Goal: Find specific page/section: Find specific page/section

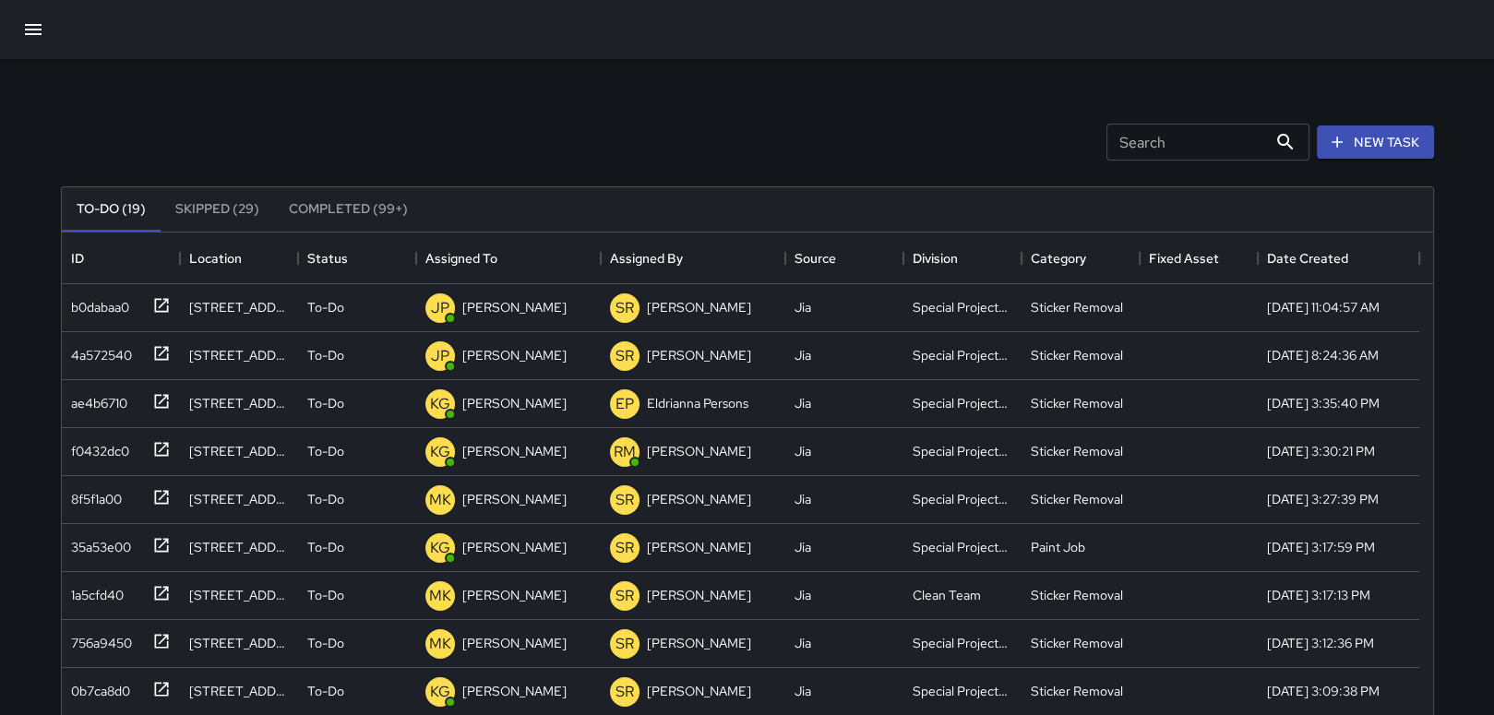
click at [32, 30] on icon "button" at bounding box center [33, 29] width 22 height 22
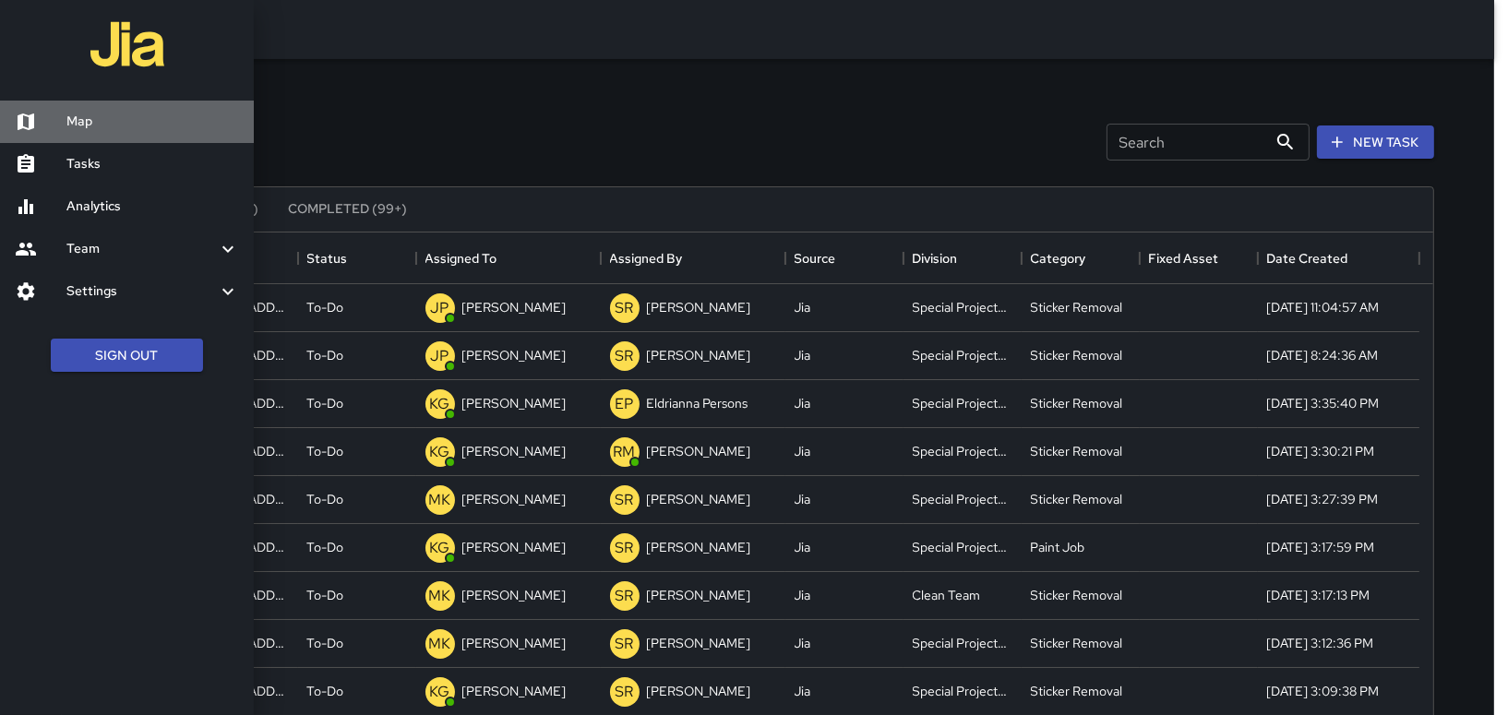
click at [114, 118] on h6 "Map" at bounding box center [152, 122] width 173 height 20
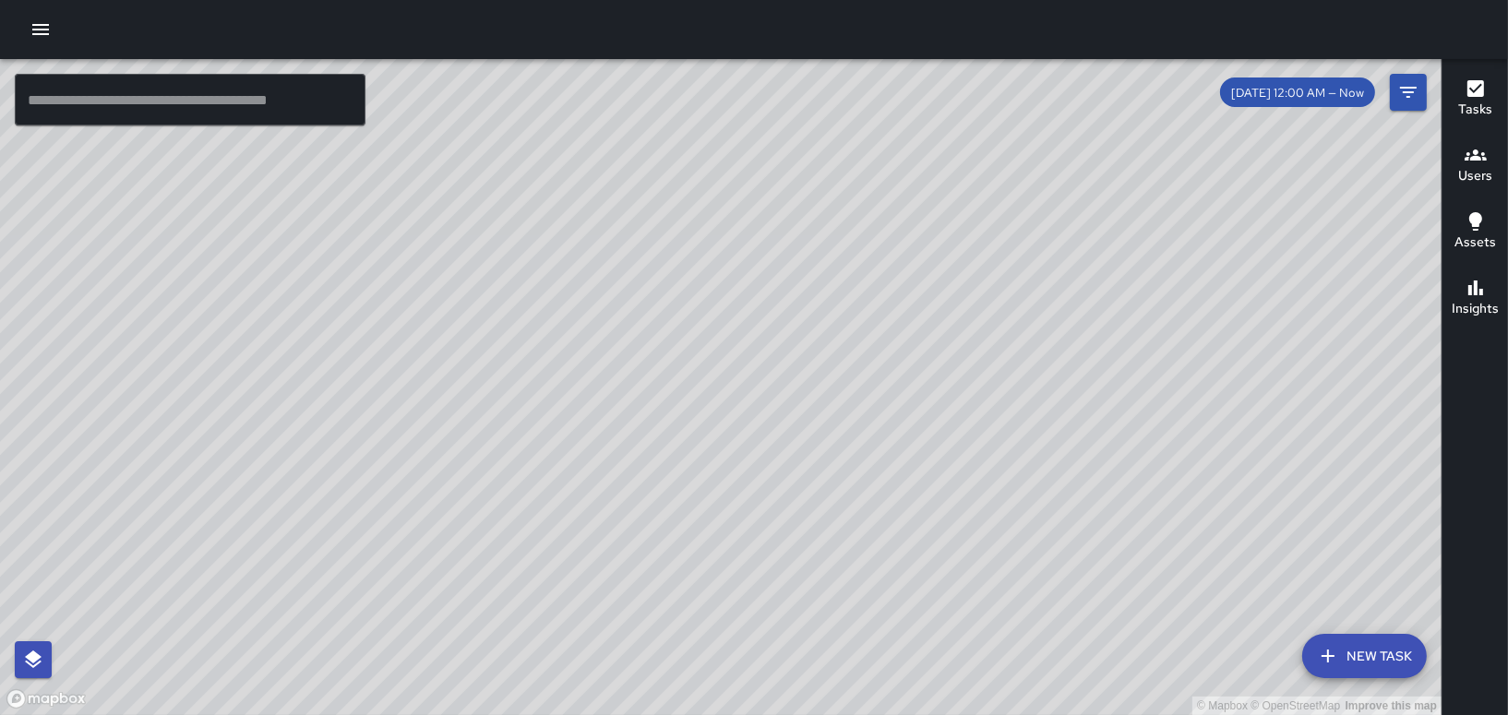
drag, startPoint x: 576, startPoint y: 312, endPoint x: 533, endPoint y: 398, distance: 95.7
click at [533, 398] on div "© Mapbox © OpenStreetMap Improve this map" at bounding box center [720, 387] width 1441 height 656
drag, startPoint x: 533, startPoint y: 370, endPoint x: 625, endPoint y: 693, distance: 335.6
click at [625, 693] on div "© Mapbox © OpenStreetMap Improve this map" at bounding box center [720, 387] width 1441 height 656
drag, startPoint x: 533, startPoint y: 482, endPoint x: 787, endPoint y: 550, distance: 262.8
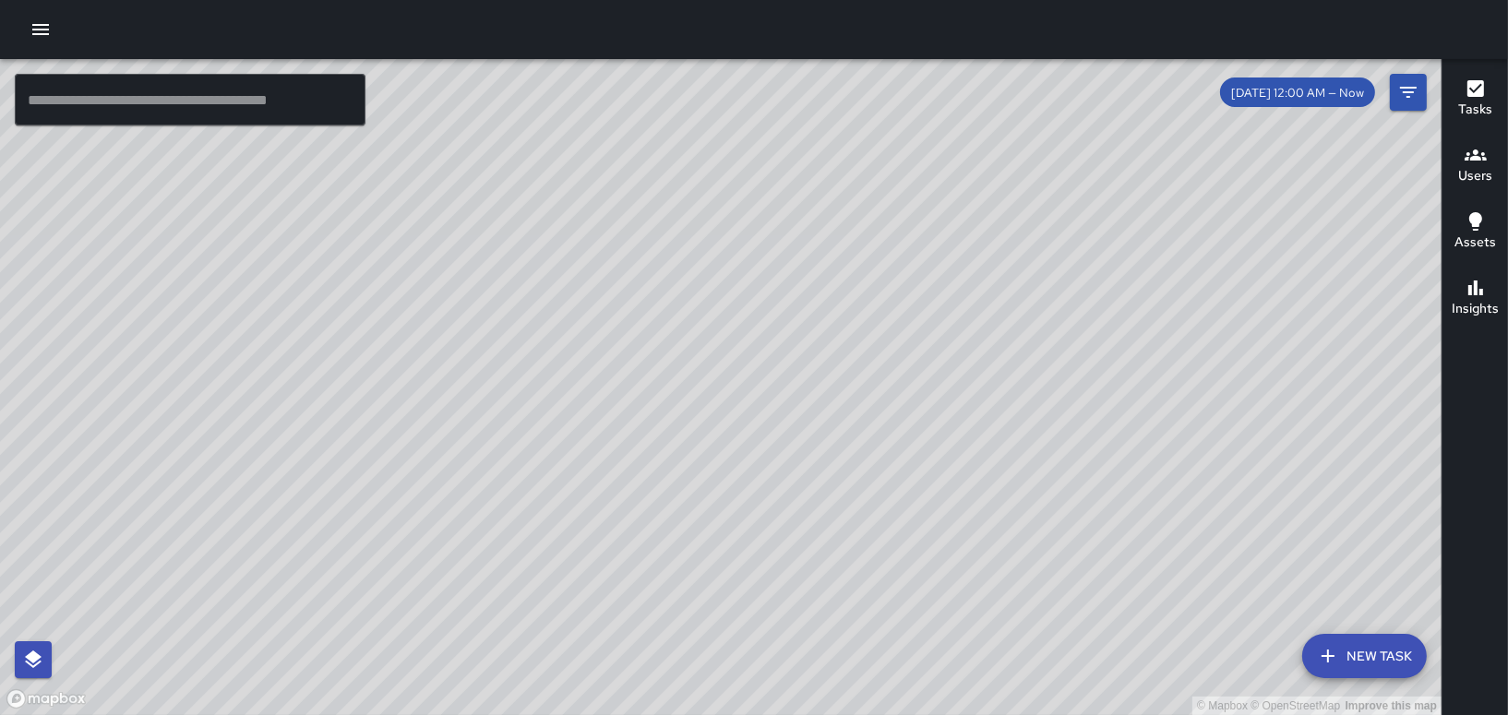
click at [792, 626] on div "© Mapbox © OpenStreetMap Improve this map" at bounding box center [720, 387] width 1441 height 656
drag, startPoint x: 1081, startPoint y: 250, endPoint x: 809, endPoint y: 268, distance: 272.8
click at [825, 268] on div "© Mapbox © OpenStreetMap Improve this map" at bounding box center [720, 387] width 1441 height 656
drag, startPoint x: 792, startPoint y: 382, endPoint x: 673, endPoint y: 158, distance: 253.8
click at [707, 249] on div "© Mapbox © OpenStreetMap Improve this map" at bounding box center [720, 387] width 1441 height 656
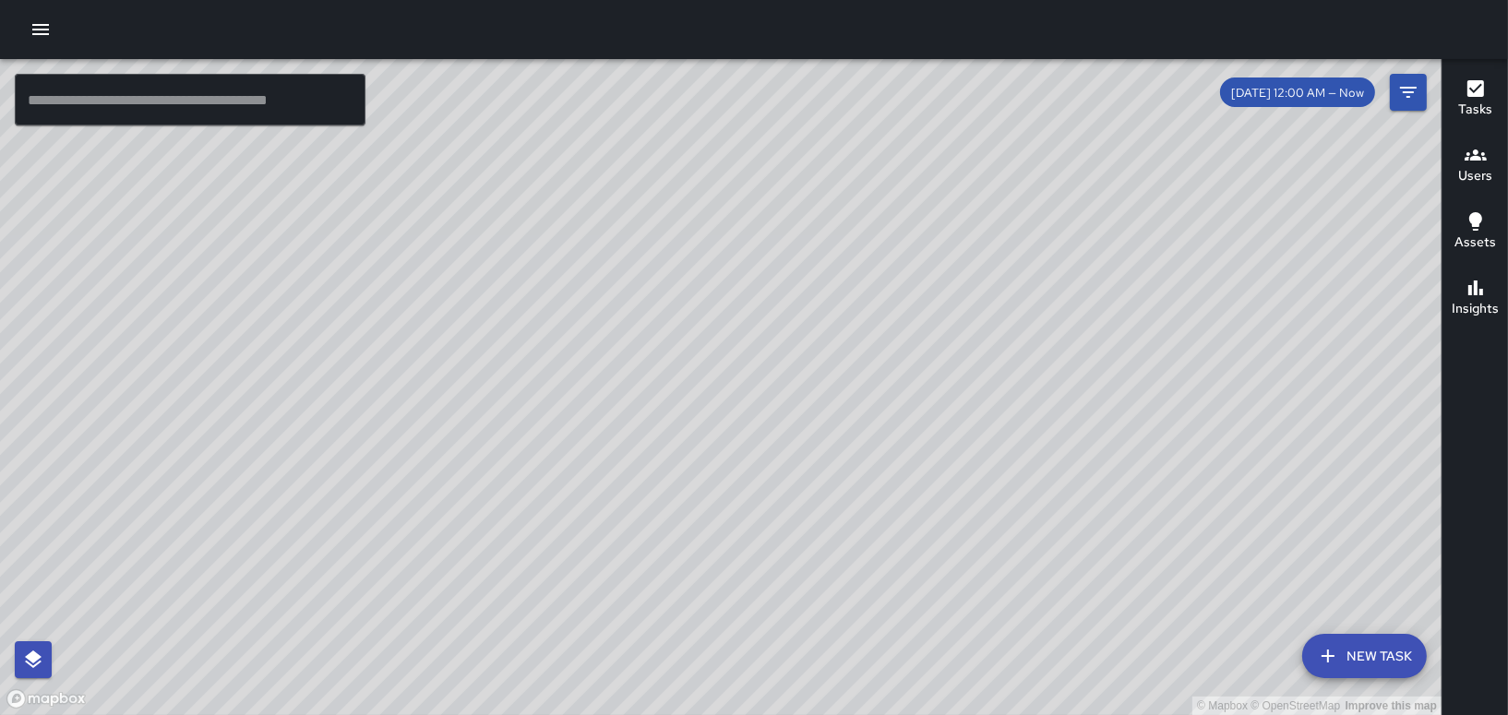
drag, startPoint x: 993, startPoint y: 334, endPoint x: 788, endPoint y: 391, distance: 212.7
click at [797, 391] on div "© Mapbox © OpenStreetMap Improve this map" at bounding box center [720, 387] width 1441 height 656
drag, startPoint x: 793, startPoint y: 208, endPoint x: 840, endPoint y: 349, distance: 148.8
click at [841, 349] on div "© Mapbox © OpenStreetMap Improve this map" at bounding box center [720, 387] width 1441 height 656
drag, startPoint x: 1370, startPoint y: 400, endPoint x: 1015, endPoint y: 327, distance: 362.6
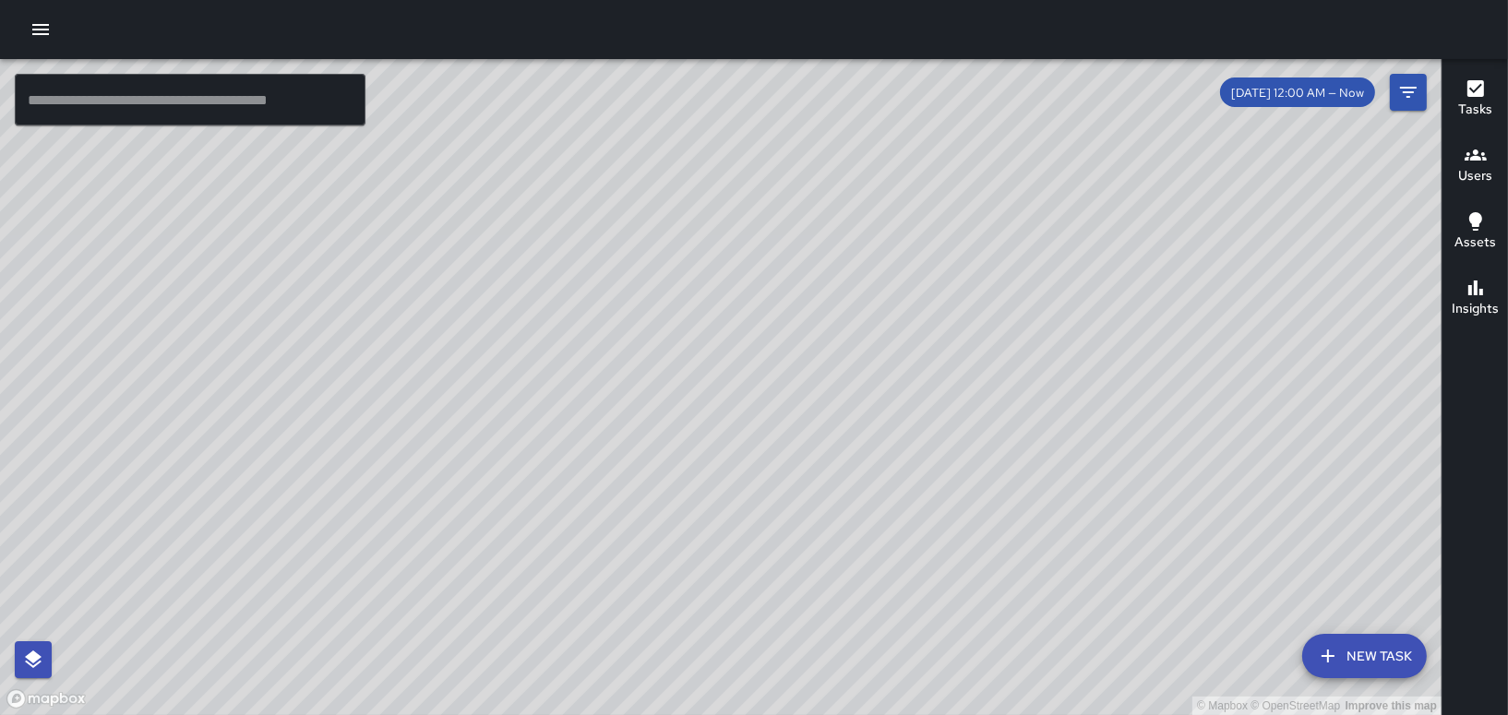
click at [1016, 331] on div "© Mapbox © OpenStreetMap Improve this map" at bounding box center [720, 387] width 1441 height 656
drag, startPoint x: 1044, startPoint y: 303, endPoint x: 988, endPoint y: 421, distance: 130.4
click at [988, 400] on div "© Mapbox © OpenStreetMap Improve this map RT Rover Two Ambassador Tasks 108 / 1…" at bounding box center [720, 387] width 1441 height 656
drag, startPoint x: 1157, startPoint y: 338, endPoint x: 967, endPoint y: 137, distance: 276.7
click at [967, 137] on div "© Mapbox © OpenStreetMap Improve this map" at bounding box center [720, 387] width 1441 height 656
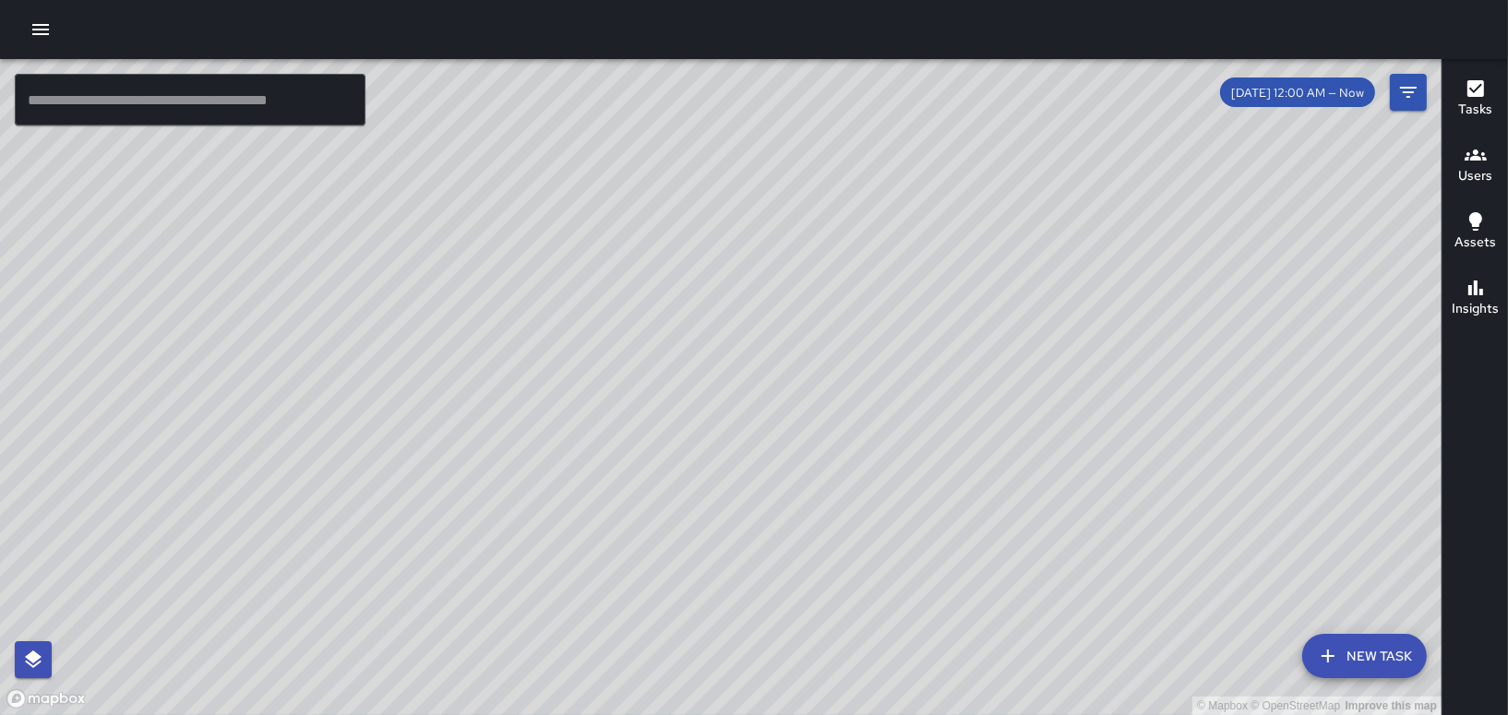
drag, startPoint x: 1166, startPoint y: 236, endPoint x: 973, endPoint y: 89, distance: 243.6
click at [974, 90] on div "© Mapbox © OpenStreetMap Improve this map" at bounding box center [720, 387] width 1441 height 656
drag, startPoint x: 996, startPoint y: 237, endPoint x: 803, endPoint y: 98, distance: 238.7
click at [803, 98] on div "© Mapbox © OpenStreetMap Improve this map" at bounding box center [720, 387] width 1441 height 656
drag, startPoint x: 804, startPoint y: 142, endPoint x: 1167, endPoint y: 452, distance: 477.8
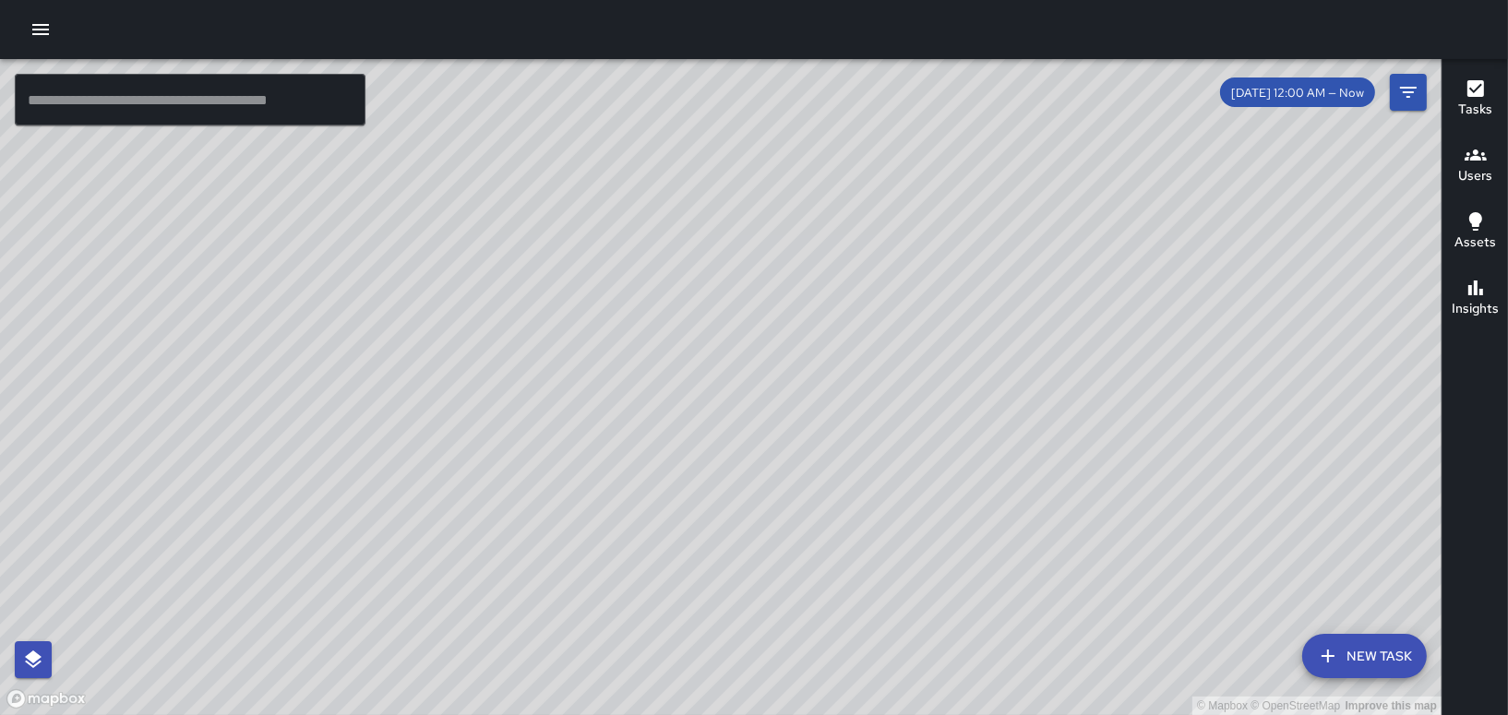
click at [1165, 458] on div "© Mapbox © OpenStreetMap Improve this map" at bounding box center [720, 387] width 1441 height 656
drag, startPoint x: 778, startPoint y: 200, endPoint x: 946, endPoint y: 422, distance: 277.9
click at [946, 422] on div "© Mapbox © OpenStreetMap Improve this map" at bounding box center [720, 387] width 1441 height 656
drag, startPoint x: 297, startPoint y: 504, endPoint x: 251, endPoint y: 300, distance: 209.1
click at [251, 310] on div "© Mapbox © OpenStreetMap Improve this map" at bounding box center [720, 387] width 1441 height 656
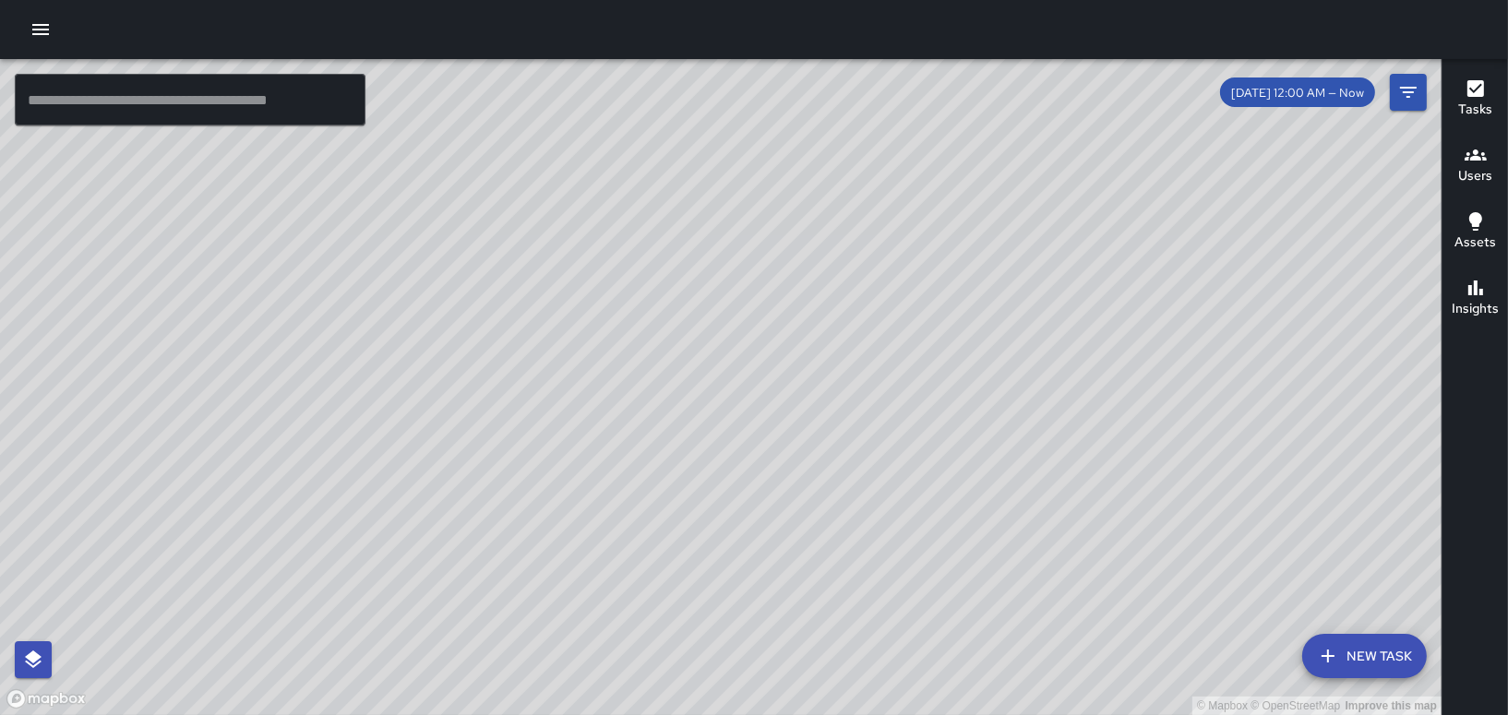
drag, startPoint x: 471, startPoint y: 422, endPoint x: 447, endPoint y: 308, distance: 116.0
click at [447, 308] on div "© Mapbox © OpenStreetMap Improve this map" at bounding box center [720, 387] width 1441 height 656
